Goal: Information Seeking & Learning: Learn about a topic

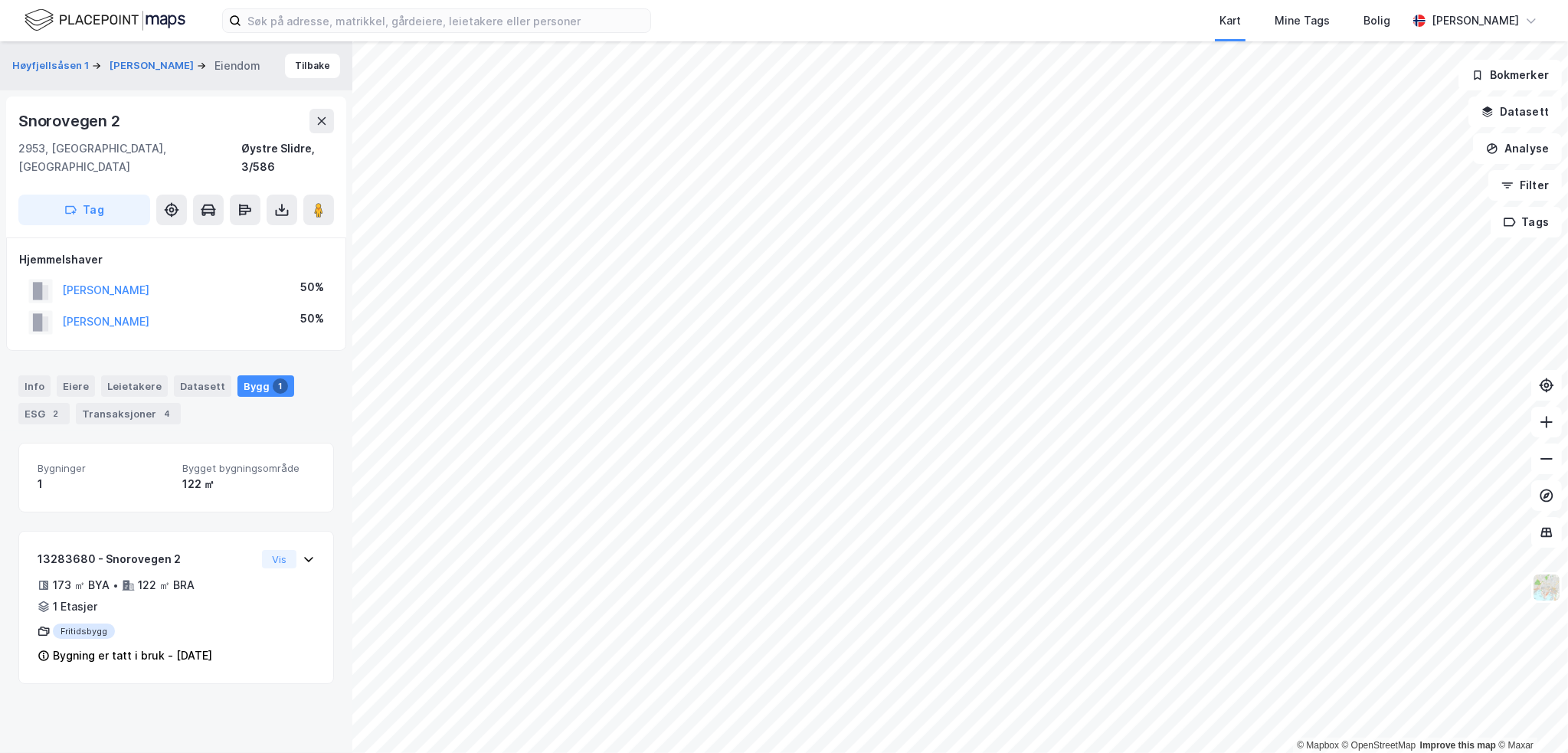
click at [335, 121] on div "Snorovegen 2 2953, Beitostølen, Innlandet Øystre Slidre, 3/586 Tag" at bounding box center [176, 167] width 340 height 141
click at [322, 123] on icon at bounding box center [322, 121] width 9 height 8
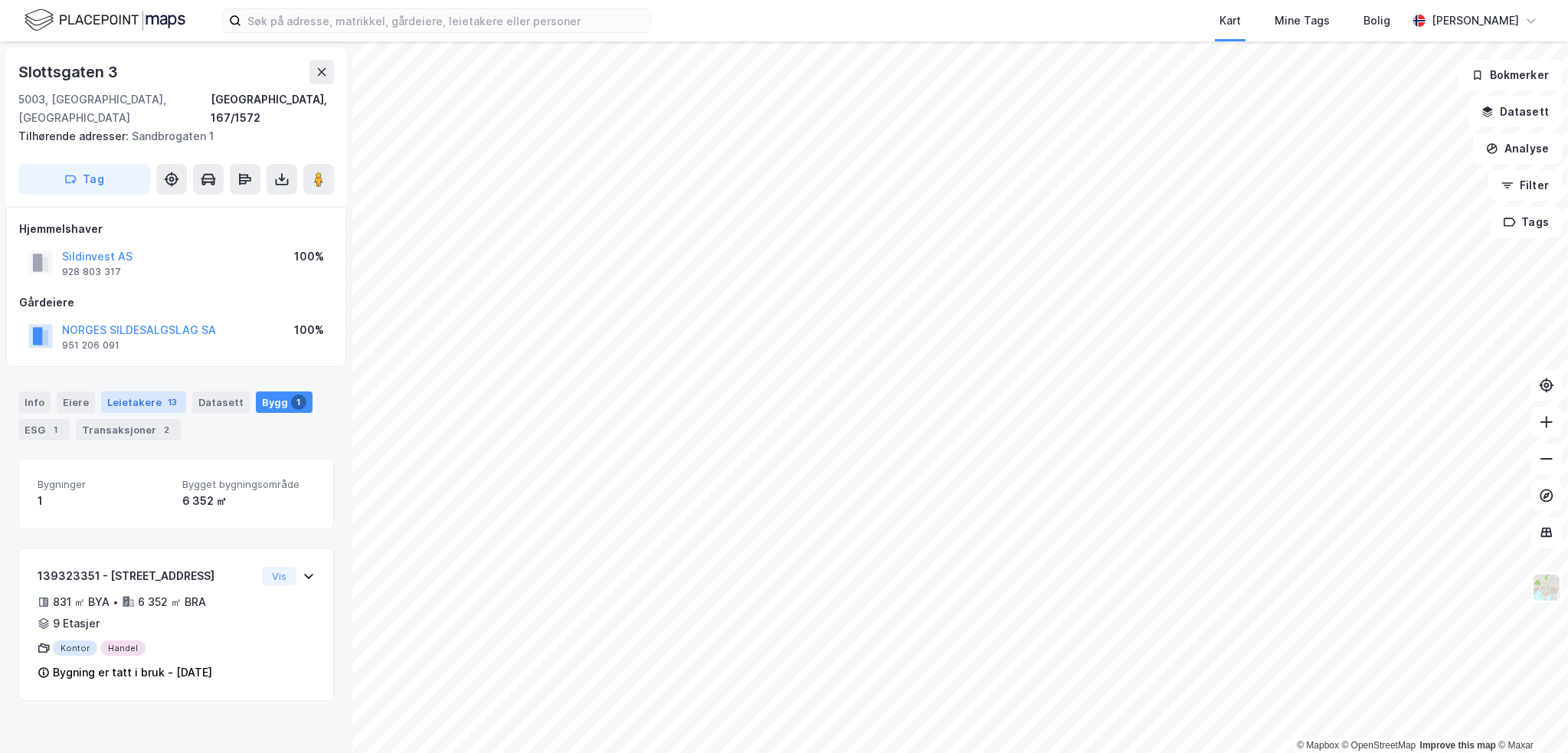
click at [117, 391] on div "Leietakere 13" at bounding box center [143, 402] width 85 height 21
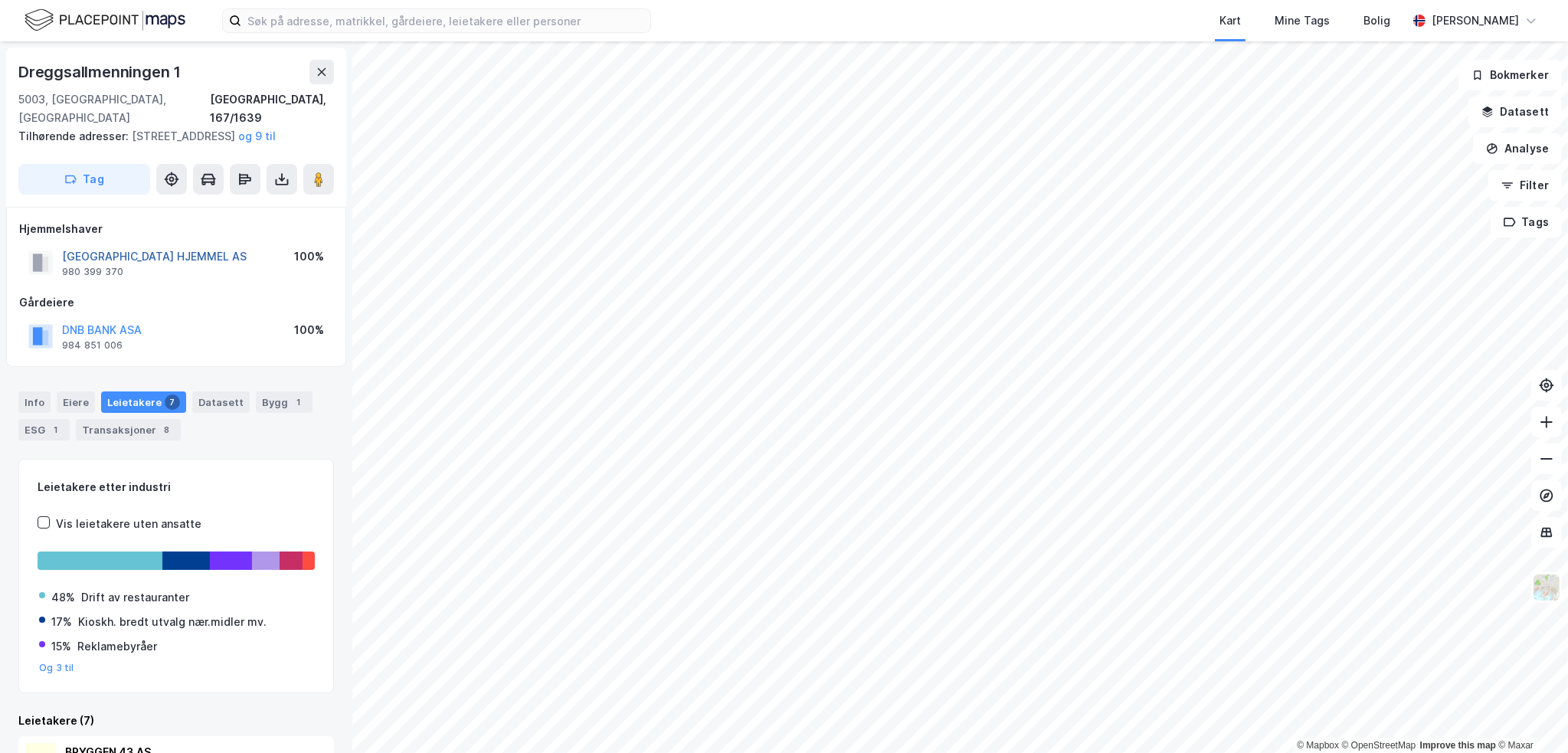
click at [0, 0] on button "[GEOGRAPHIC_DATA] HJEMMEL AS" at bounding box center [0, 0] width 0 height 0
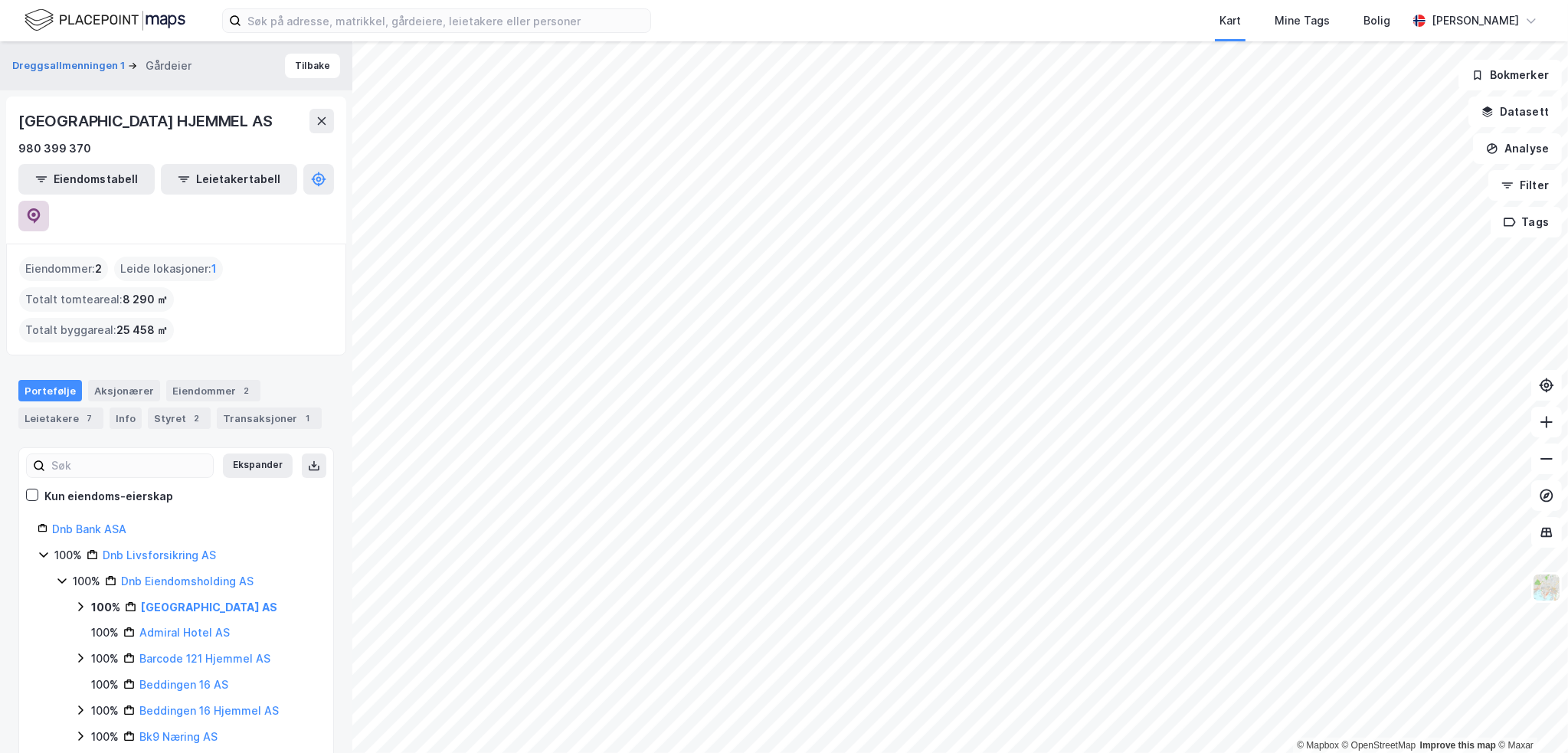
click at [42, 209] on icon at bounding box center [33, 216] width 15 height 15
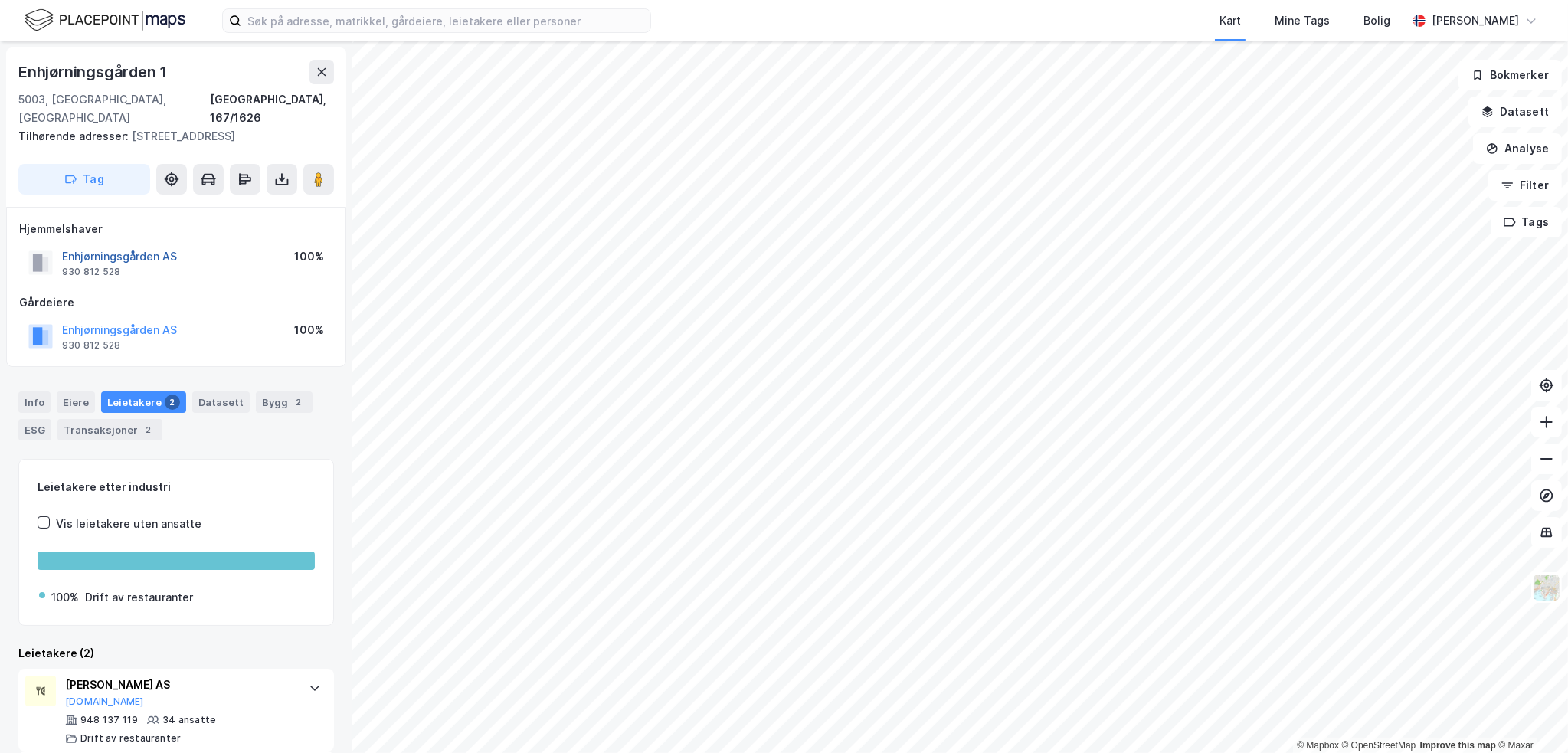
click at [0, 0] on button "Enhjørningsgården AS" at bounding box center [0, 0] width 0 height 0
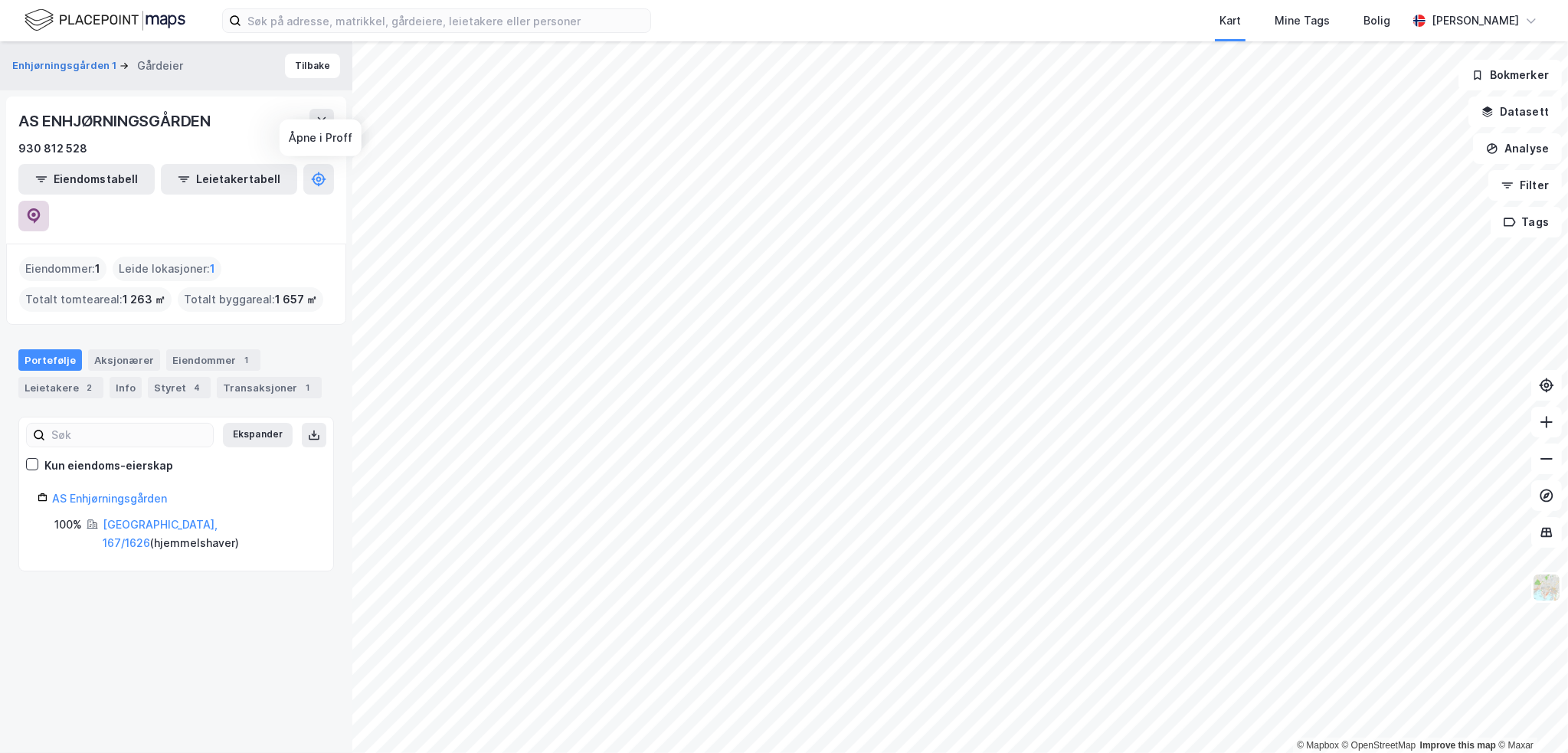
click at [42, 209] on icon at bounding box center [33, 216] width 15 height 15
